Goal: Task Accomplishment & Management: Manage account settings

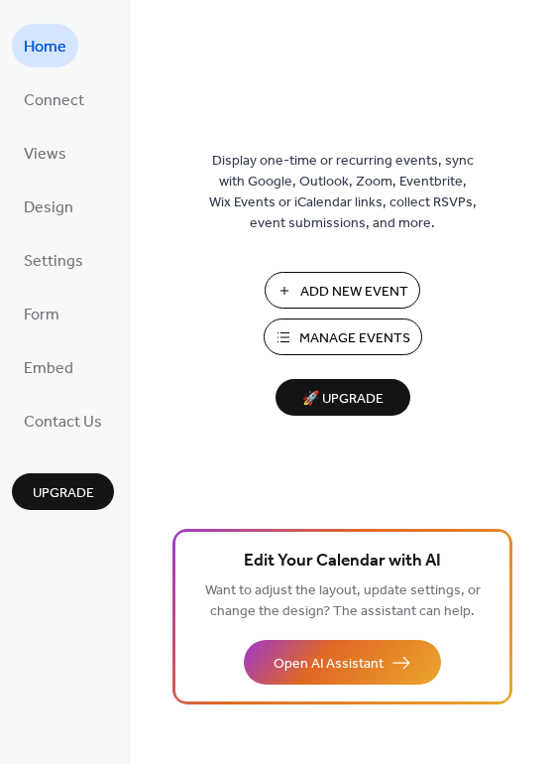
click at [327, 332] on span "Manage Events" at bounding box center [355, 338] width 111 height 21
click at [69, 258] on span "Settings" at bounding box center [54, 262] width 60 height 32
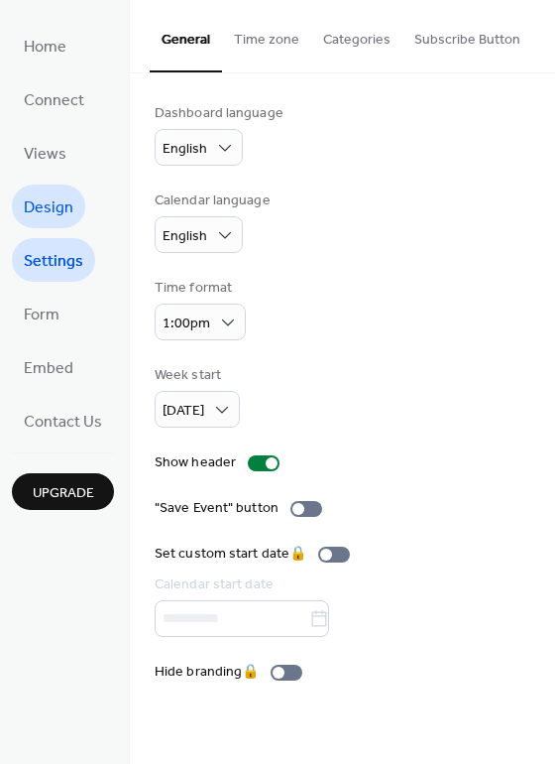
click at [56, 199] on span "Design" at bounding box center [49, 208] width 50 height 32
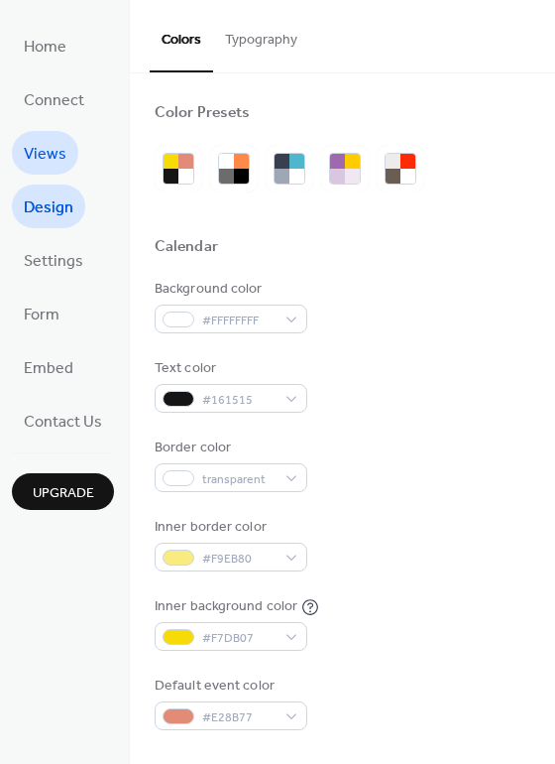
click at [65, 159] on link "Views" at bounding box center [45, 153] width 66 height 44
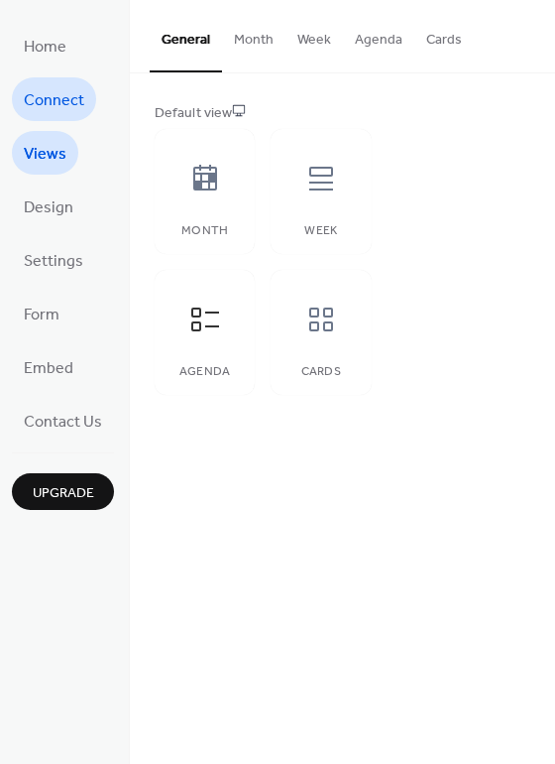
click at [52, 103] on span "Connect" at bounding box center [54, 101] width 60 height 32
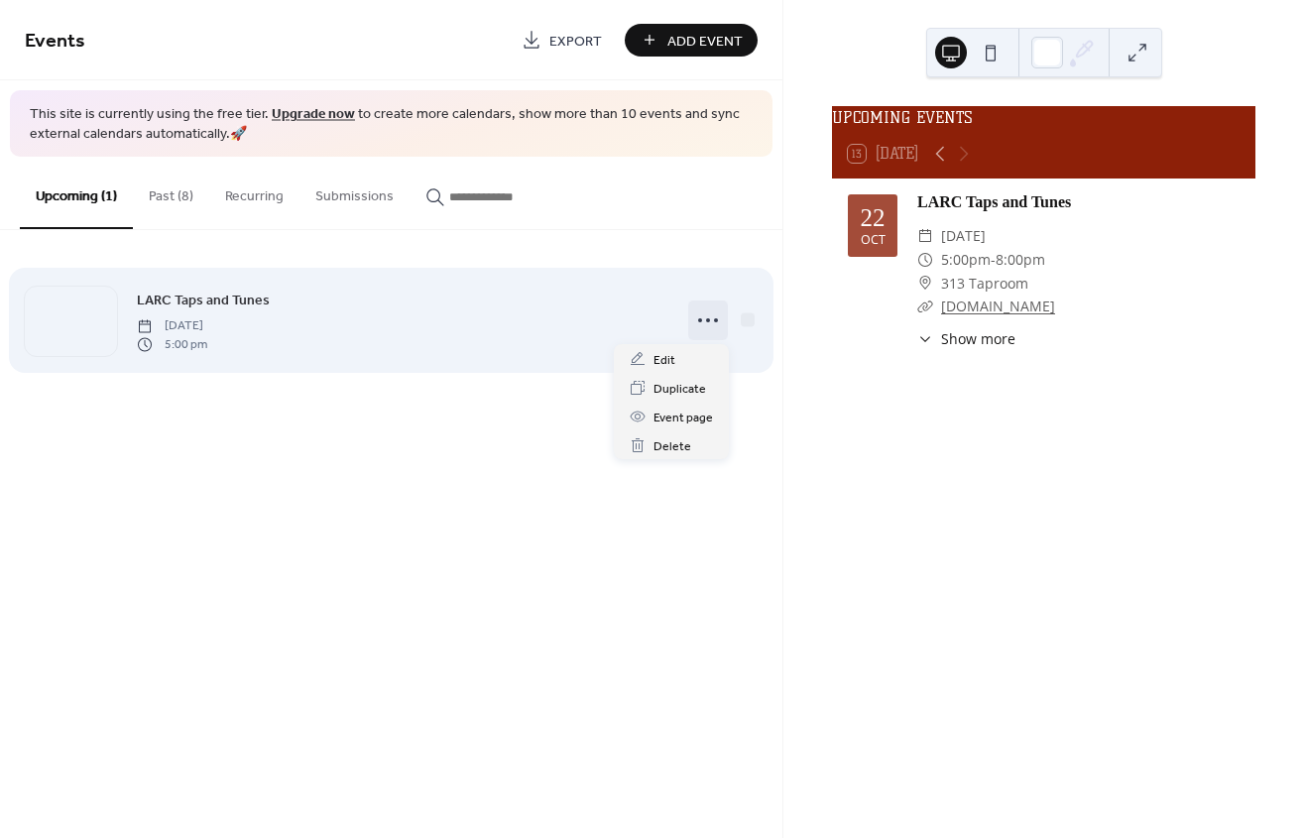
click at [705, 322] on icon at bounding box center [708, 320] width 32 height 32
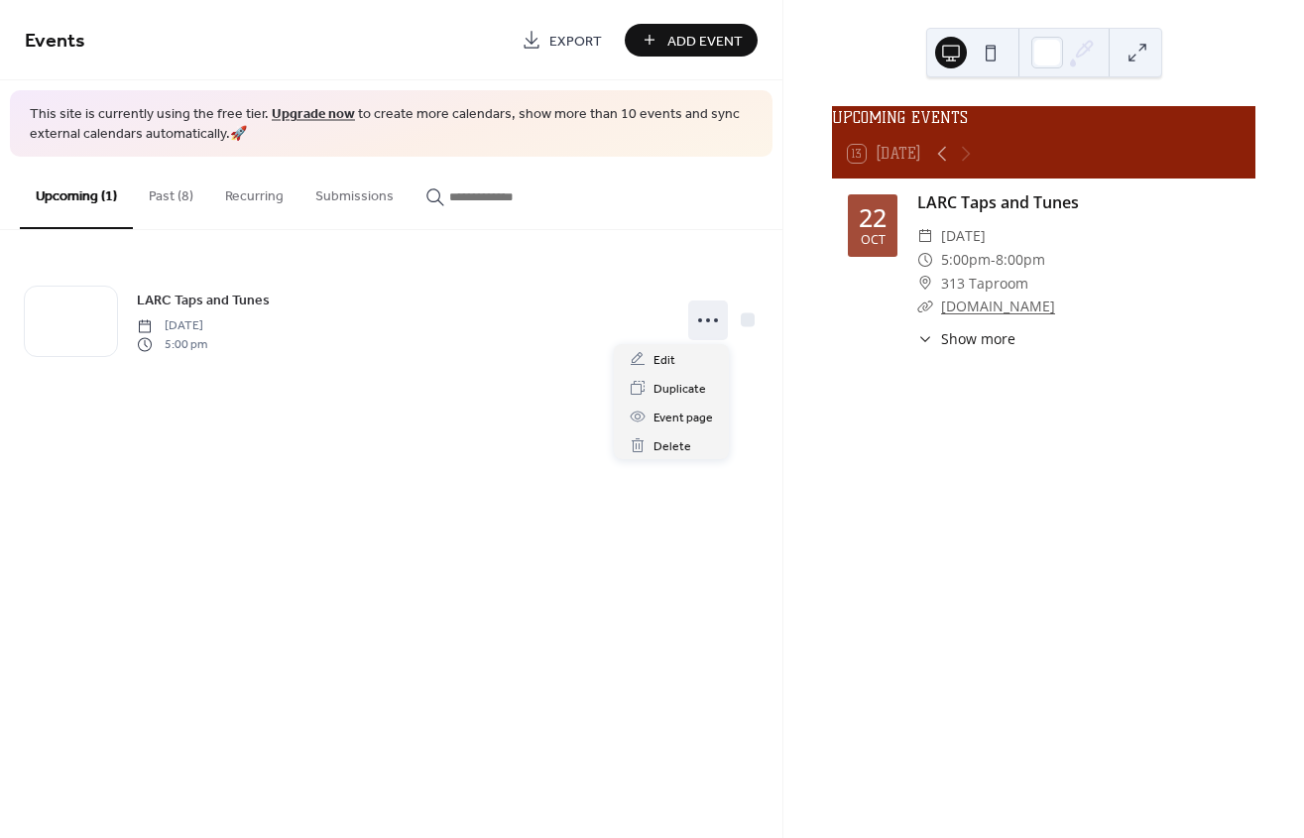
click at [313, 469] on div "Events Export Add Event This site is currently using the free tier. Upgrade now…" at bounding box center [391, 419] width 782 height 838
click at [965, 349] on span "Show more" at bounding box center [978, 338] width 74 height 21
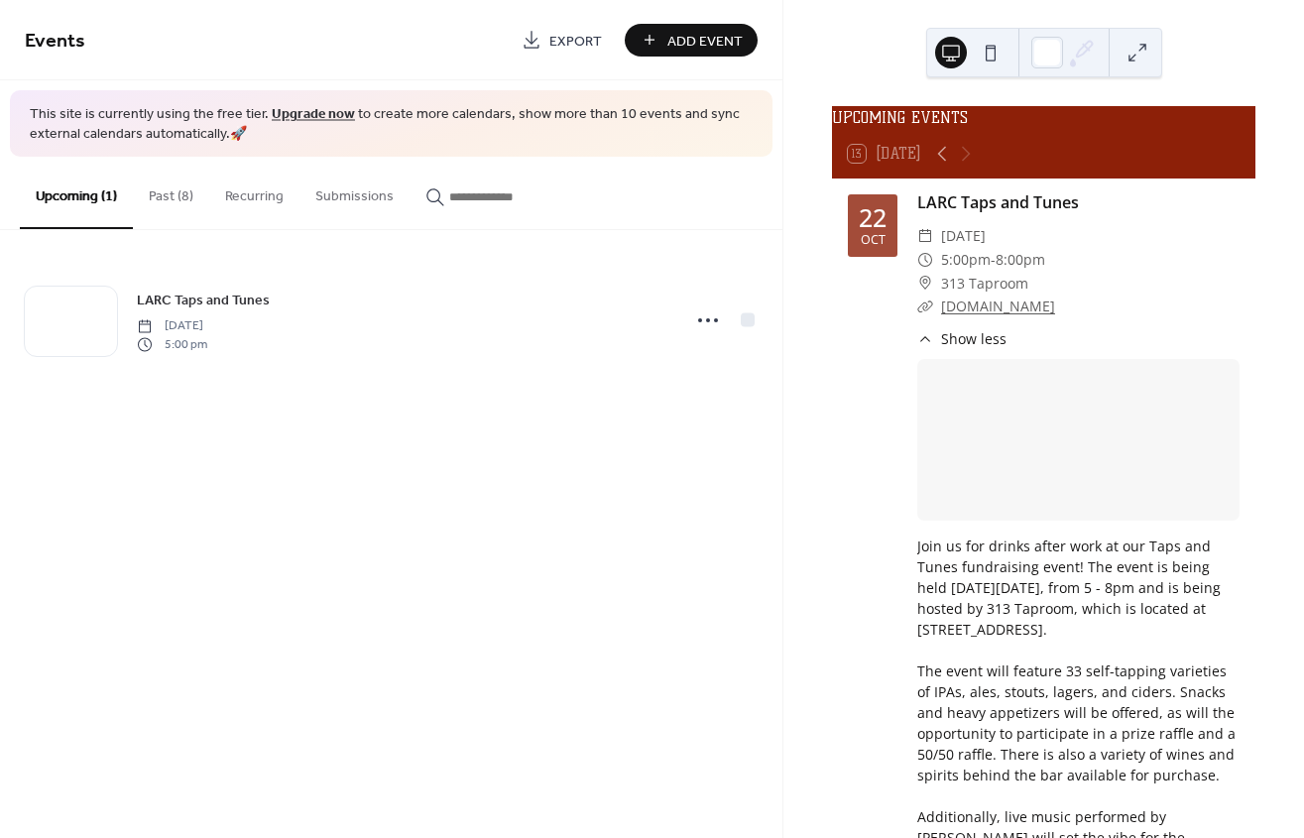
click at [360, 202] on button "Submissions" at bounding box center [355, 192] width 110 height 70
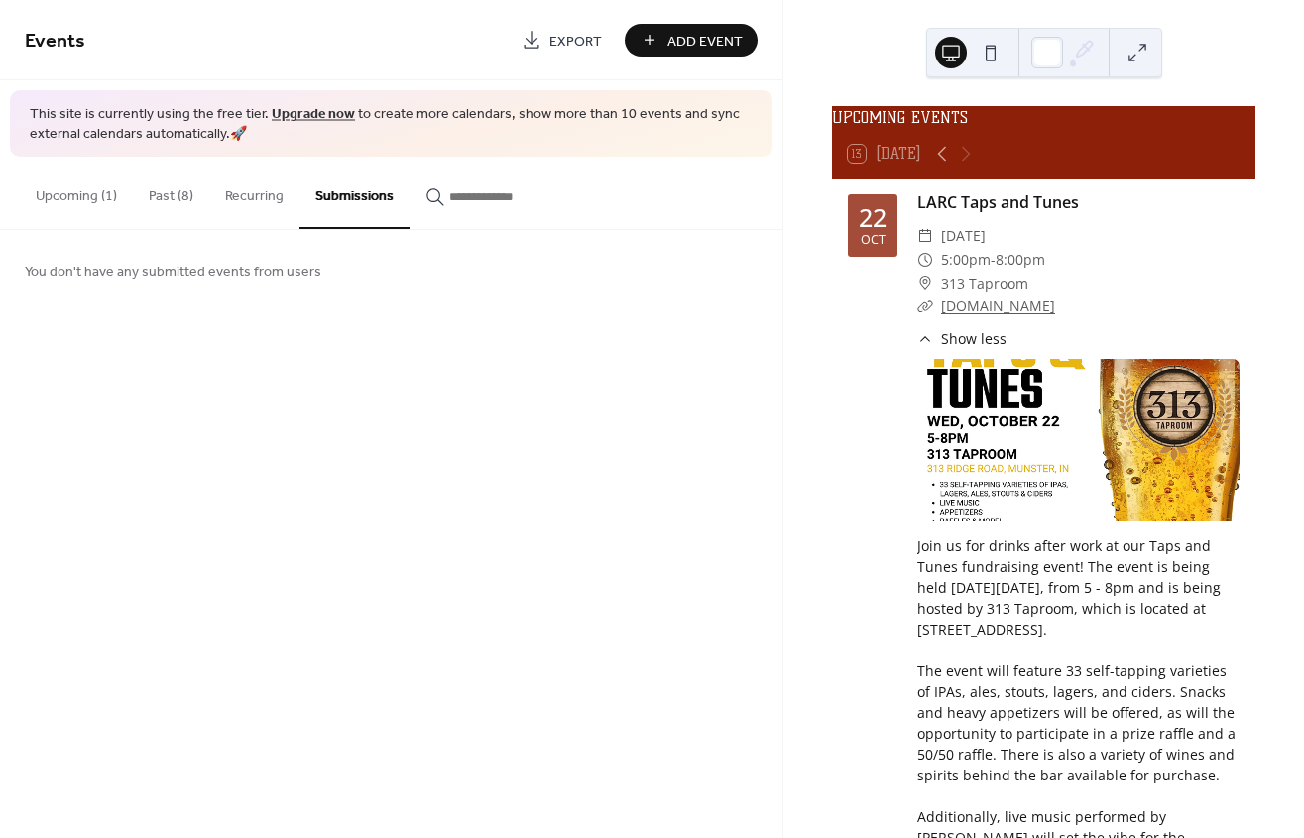
click at [82, 200] on button "Upcoming (1)" at bounding box center [76, 192] width 113 height 70
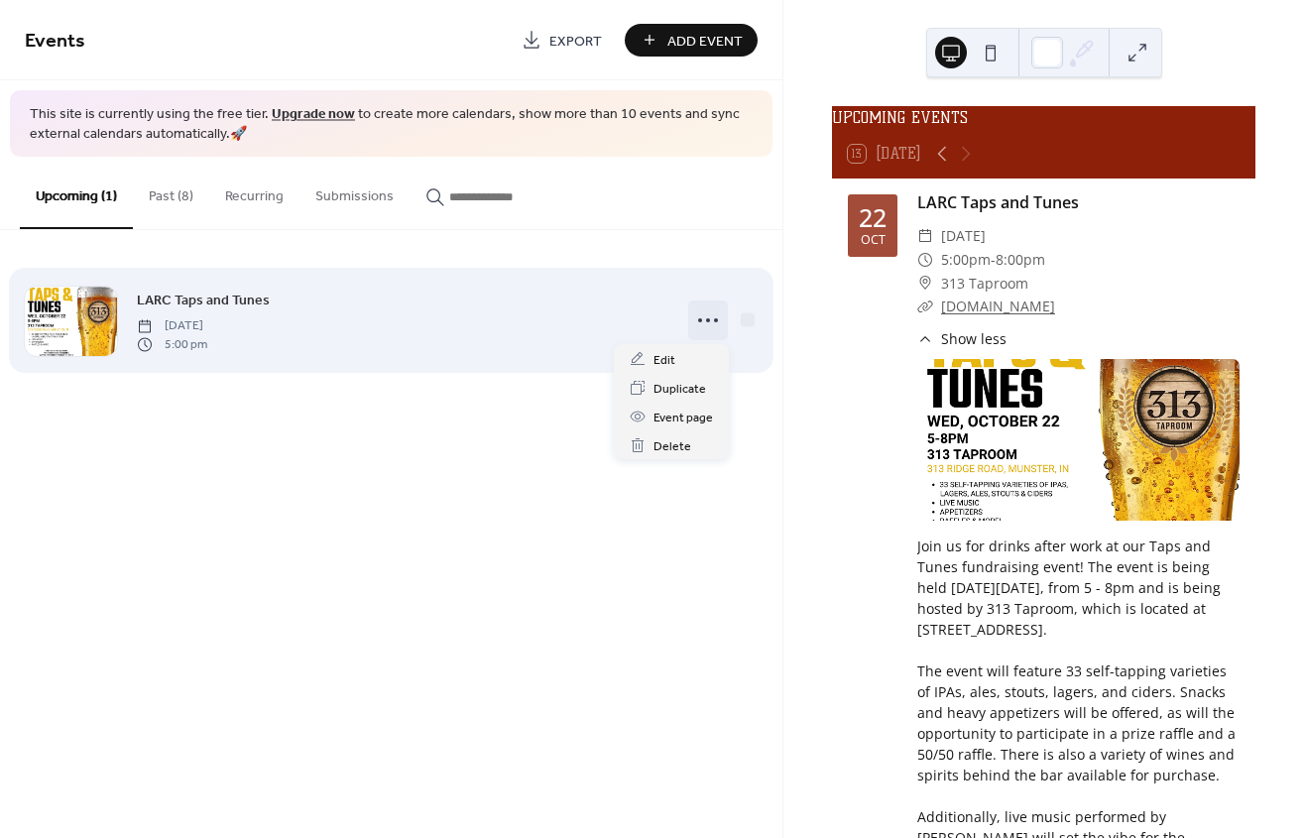
click at [702, 324] on icon at bounding box center [708, 320] width 32 height 32
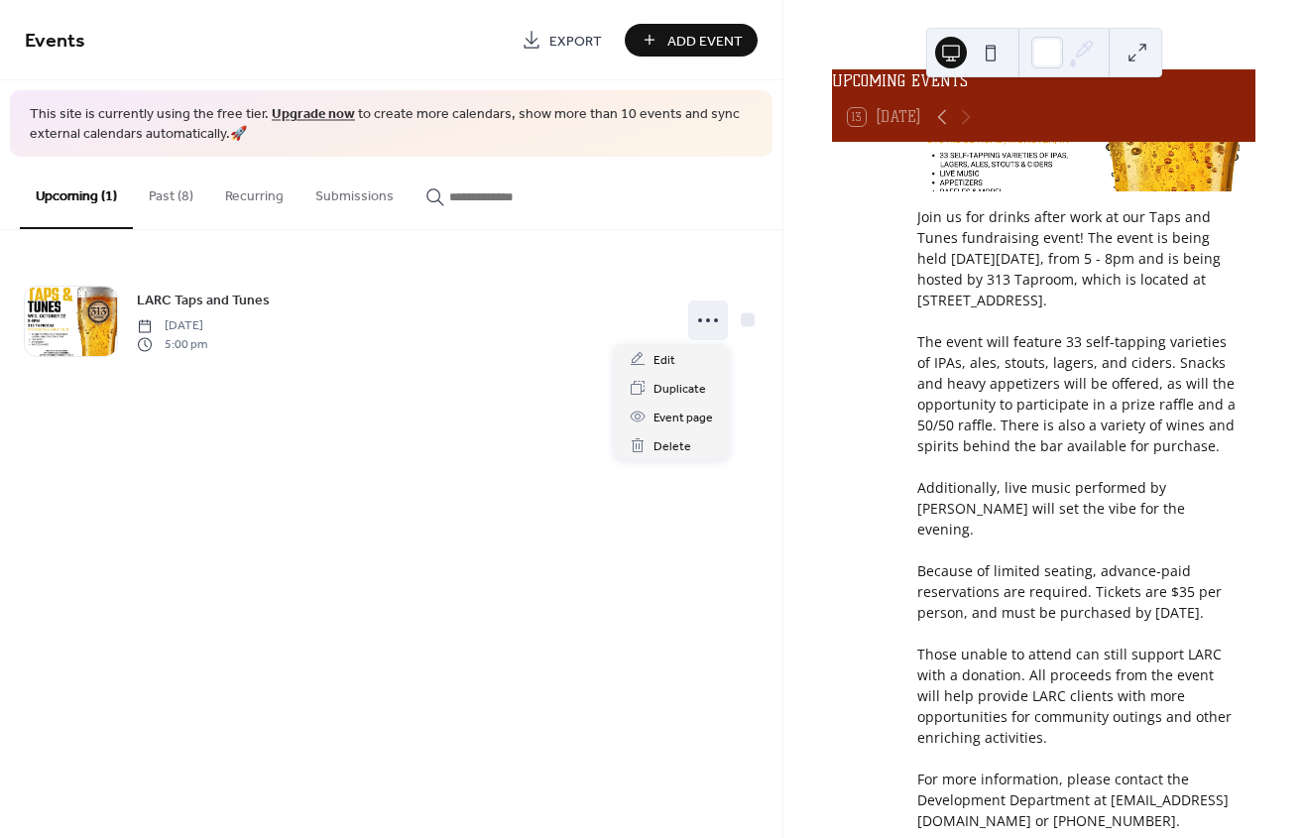
scroll to position [137, 0]
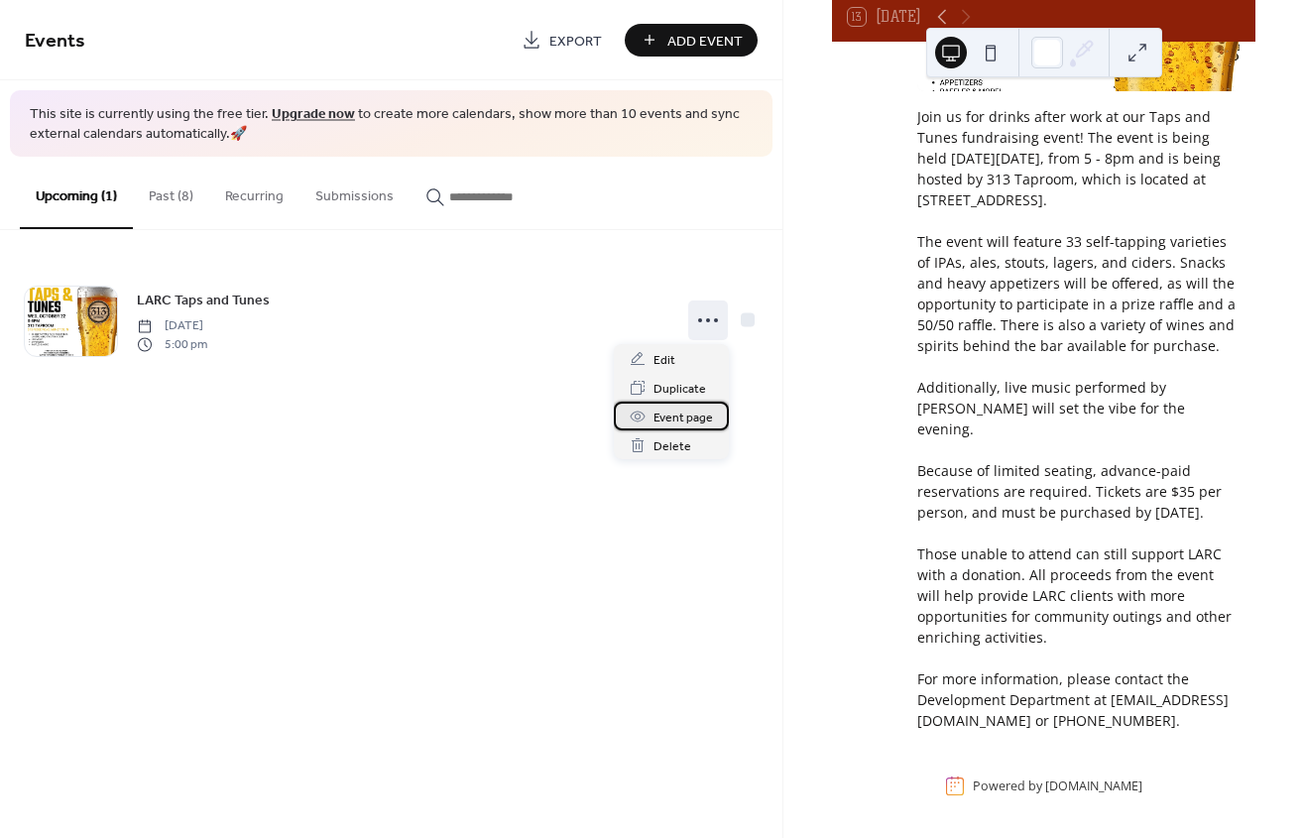
click at [669, 420] on span "Event page" at bounding box center [684, 418] width 60 height 21
click at [699, 40] on span "Add Event" at bounding box center [704, 41] width 75 height 21
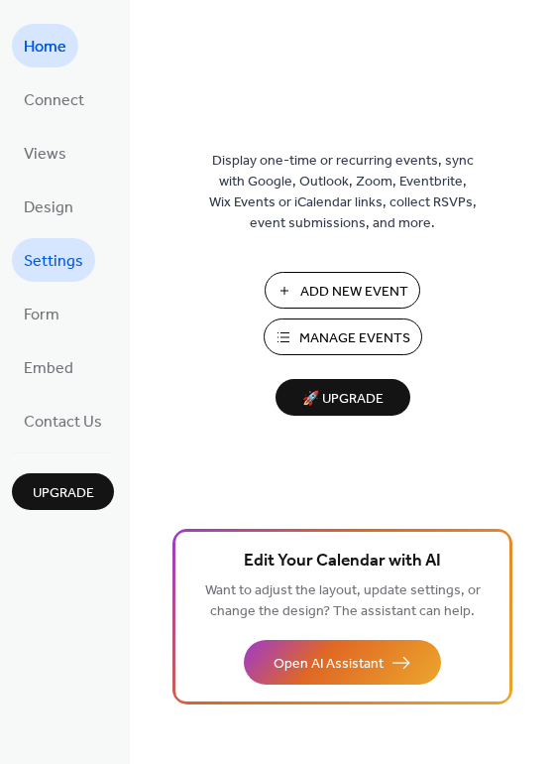
click at [46, 266] on span "Settings" at bounding box center [54, 262] width 60 height 32
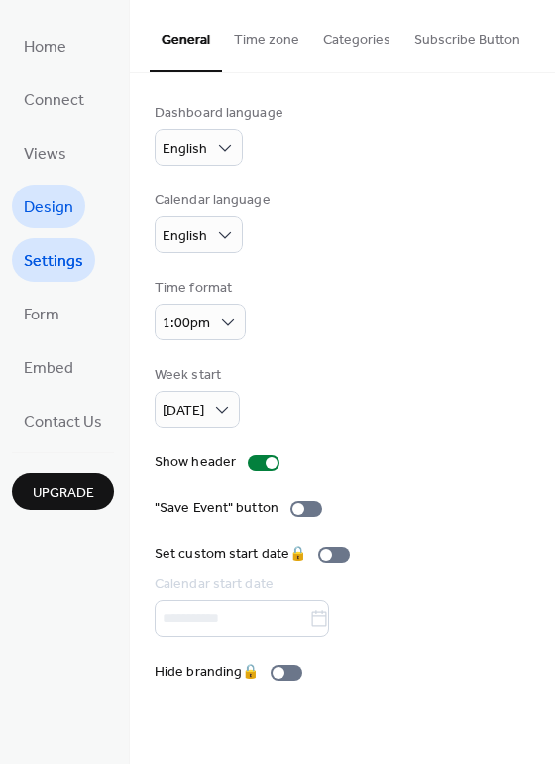
click at [43, 206] on span "Design" at bounding box center [49, 208] width 50 height 32
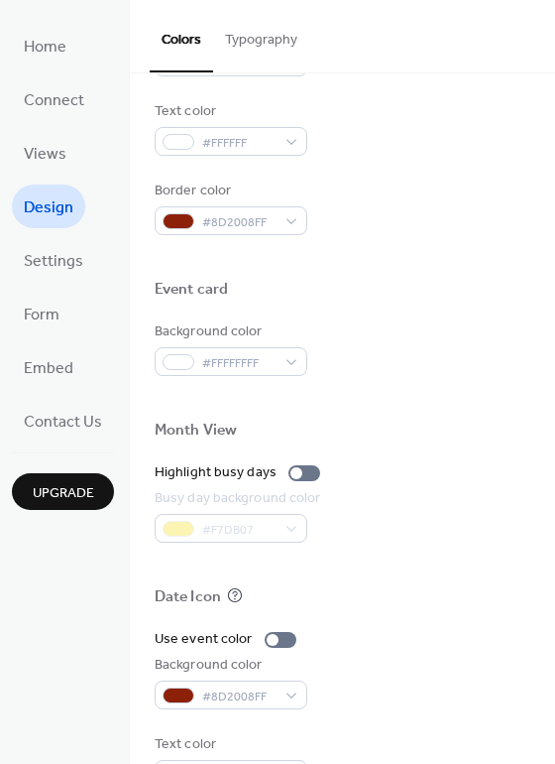
scroll to position [849, 0]
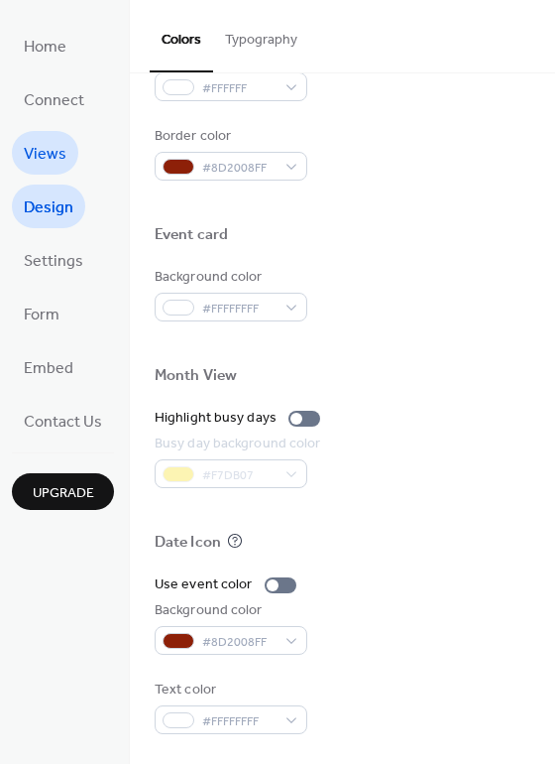
click at [29, 149] on span "Views" at bounding box center [45, 155] width 43 height 32
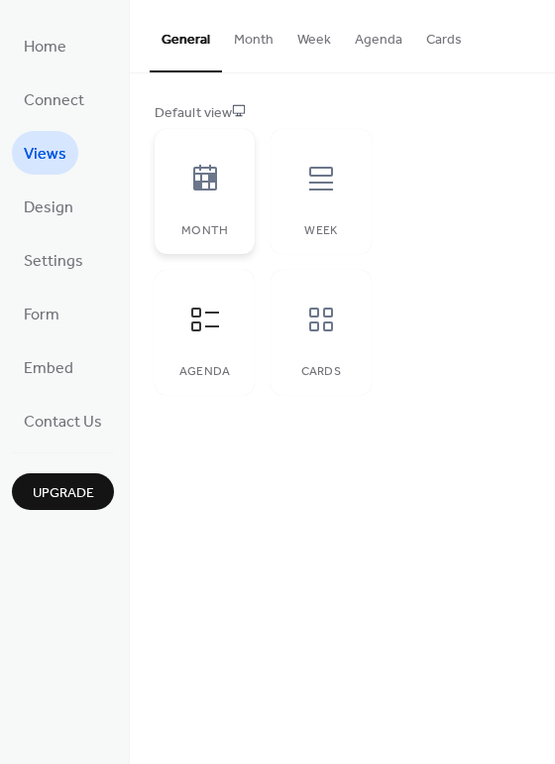
click at [222, 221] on div "Month" at bounding box center [205, 191] width 100 height 125
click at [215, 350] on div "Agenda" at bounding box center [205, 332] width 100 height 125
click at [305, 180] on icon at bounding box center [321, 179] width 32 height 32
click at [339, 347] on div at bounding box center [322, 320] width 60 height 60
click at [191, 205] on div at bounding box center [206, 179] width 60 height 60
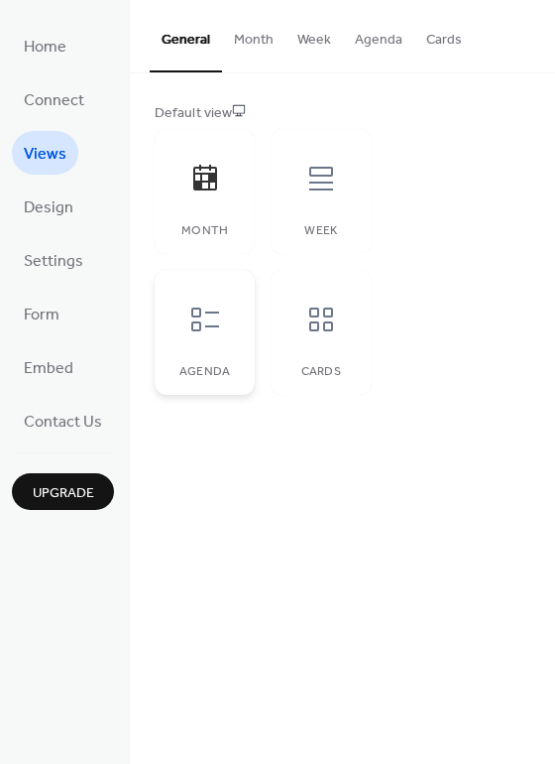
click at [219, 361] on div "Agenda" at bounding box center [205, 332] width 100 height 125
click at [255, 34] on button "Month" at bounding box center [253, 35] width 63 height 70
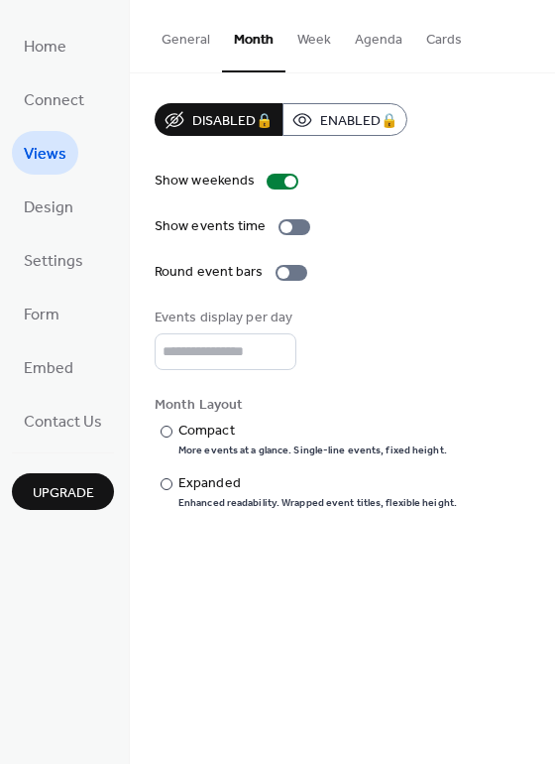
click at [317, 41] on button "Week" at bounding box center [315, 35] width 58 height 70
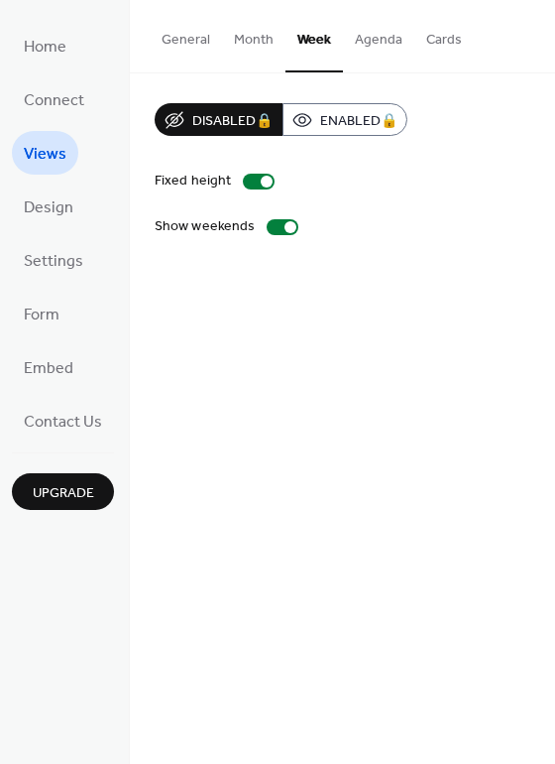
click at [381, 42] on button "Agenda" at bounding box center [378, 35] width 71 height 70
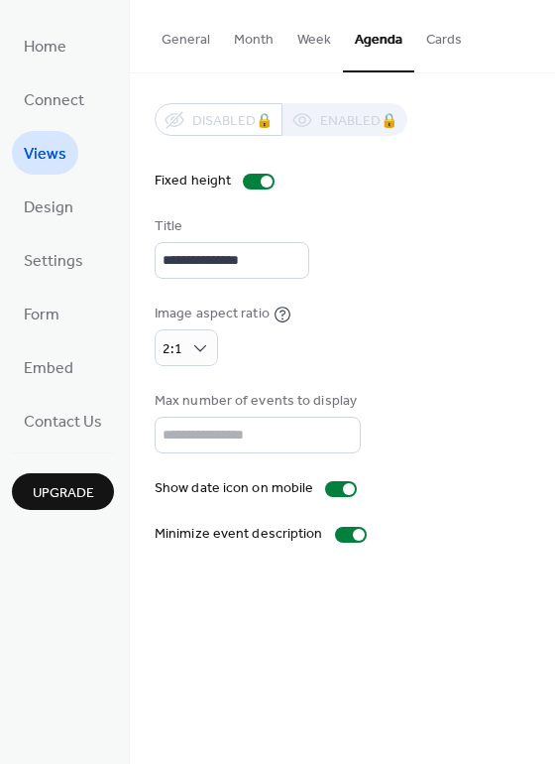
click at [444, 39] on button "Cards" at bounding box center [445, 35] width 60 height 70
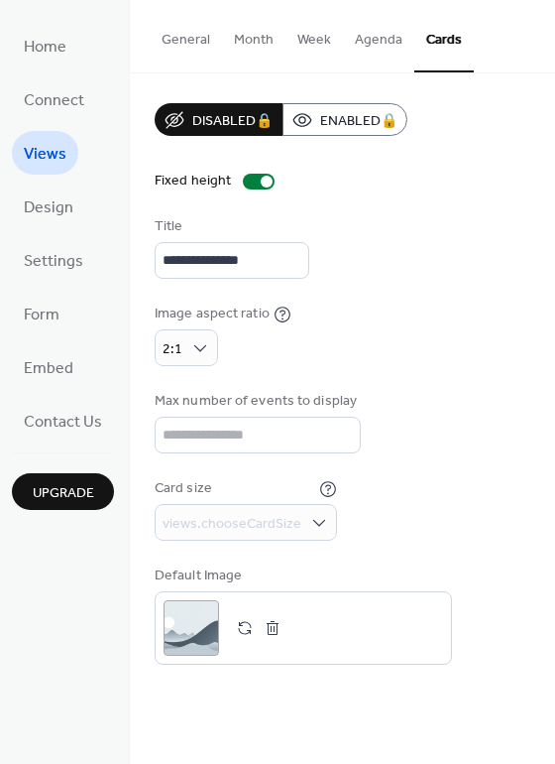
click at [191, 40] on button "General" at bounding box center [186, 35] width 72 height 70
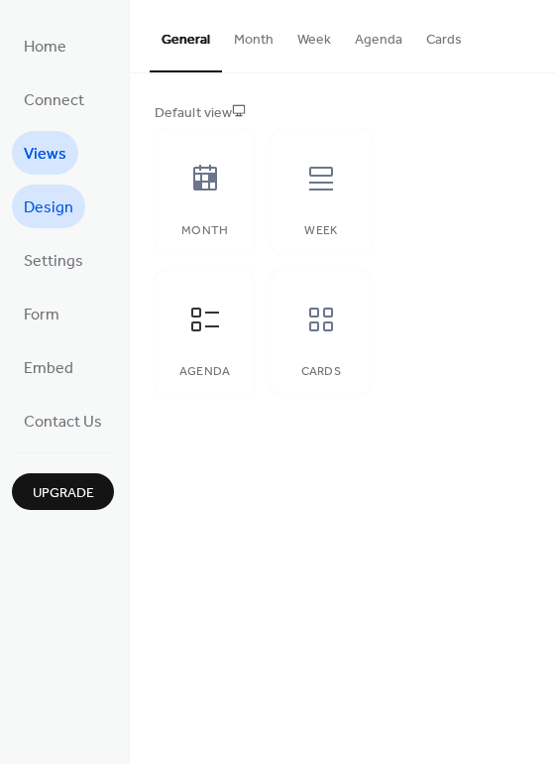
click at [53, 211] on span "Design" at bounding box center [49, 208] width 50 height 32
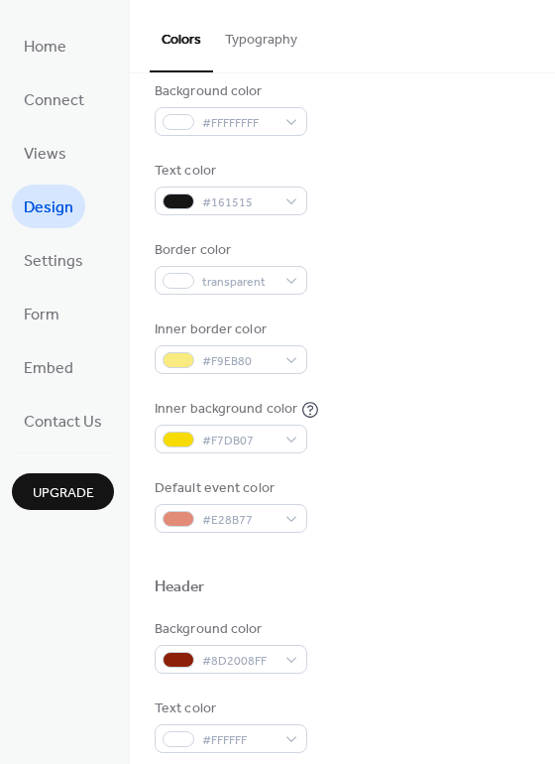
scroll to position [198, 0]
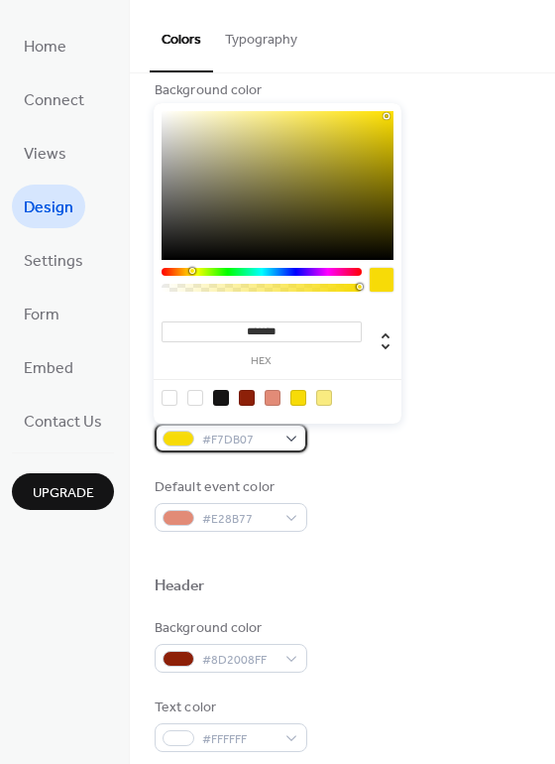
click at [286, 435] on div "#F7DB07" at bounding box center [231, 437] width 153 height 29
click at [201, 403] on div at bounding box center [195, 398] width 16 height 16
type input "*******"
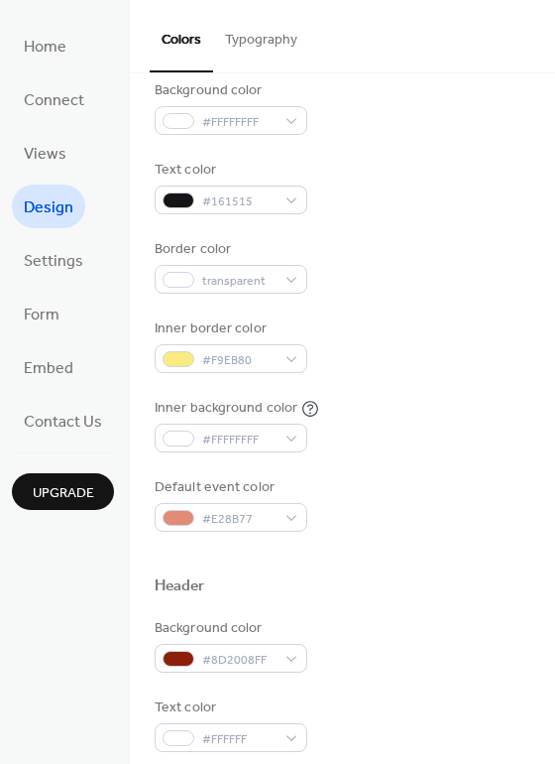
click at [442, 418] on div "Inner background color #FFFFFFFF" at bounding box center [343, 425] width 376 height 55
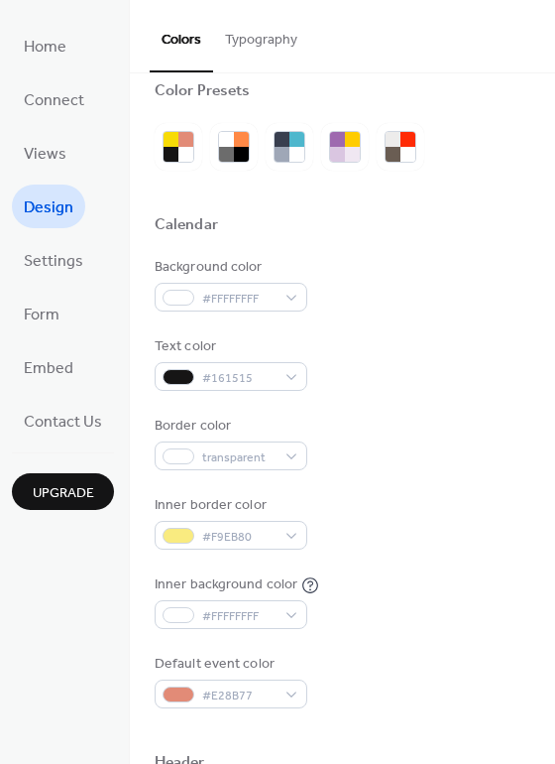
scroll to position [0, 0]
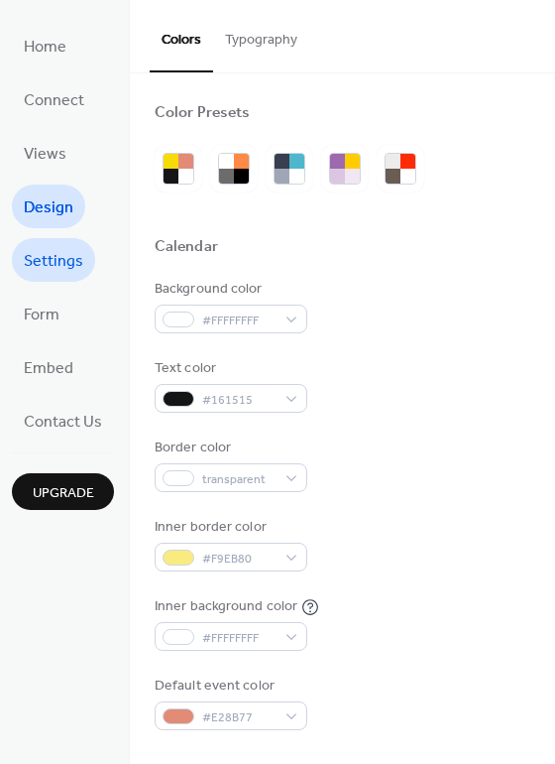
click at [57, 272] on span "Settings" at bounding box center [54, 262] width 60 height 32
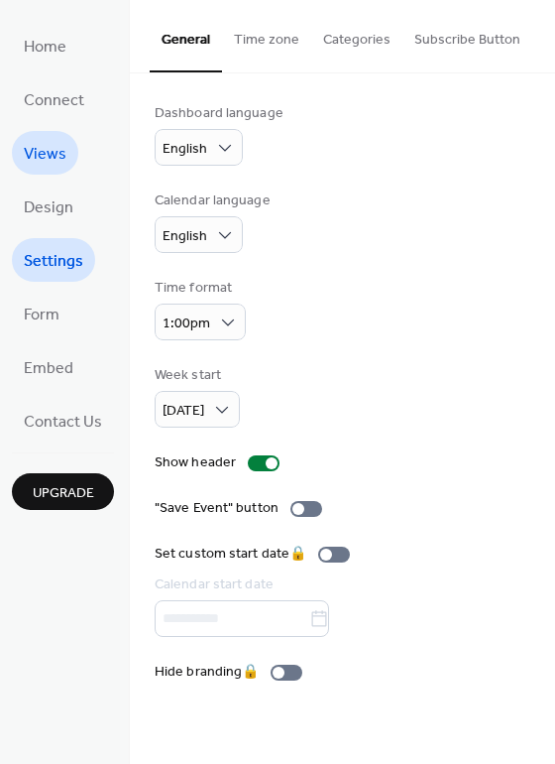
click at [49, 154] on span "Views" at bounding box center [45, 155] width 43 height 32
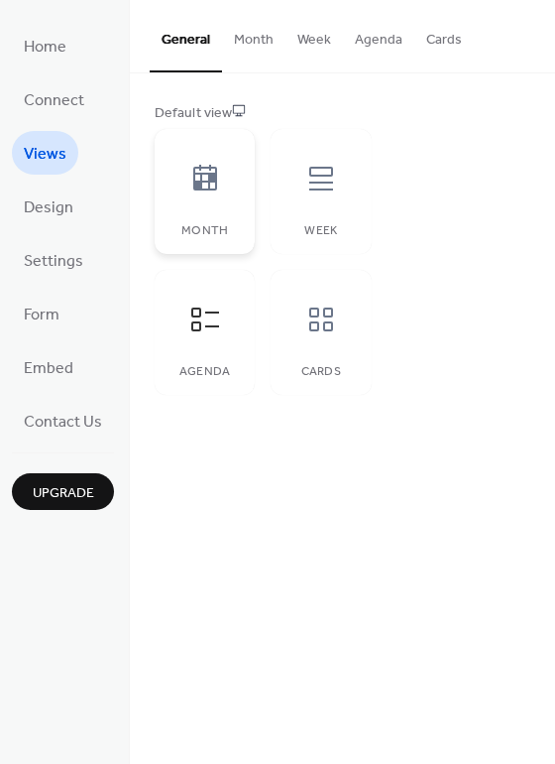
click at [206, 196] on div at bounding box center [206, 179] width 60 height 60
click at [314, 192] on icon at bounding box center [321, 179] width 32 height 32
click at [312, 353] on div "Cards" at bounding box center [321, 332] width 100 height 125
